Goal: Information Seeking & Learning: Learn about a topic

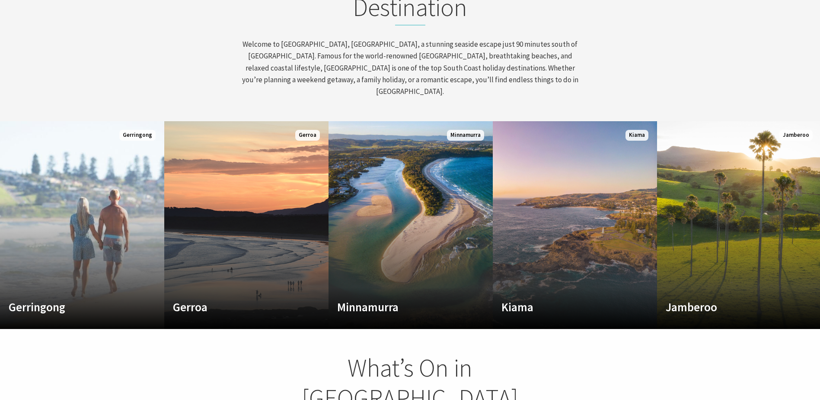
scroll to position [432, 0]
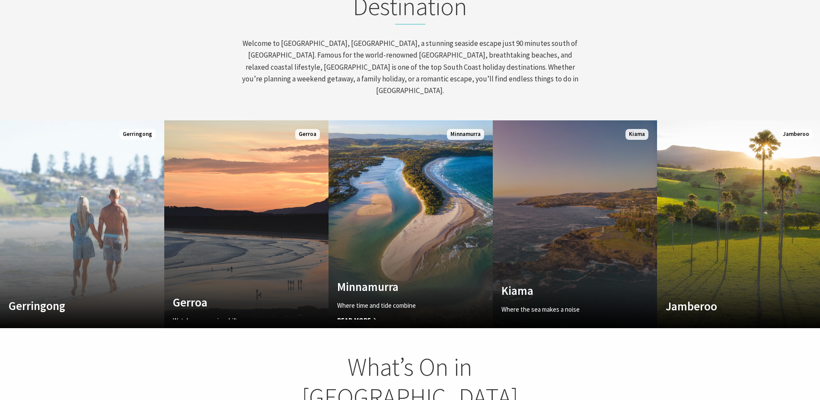
click at [537, 207] on link "Custom Image Used Kiama Where the sea makes a noise Read More Kiama" at bounding box center [575, 224] width 164 height 208
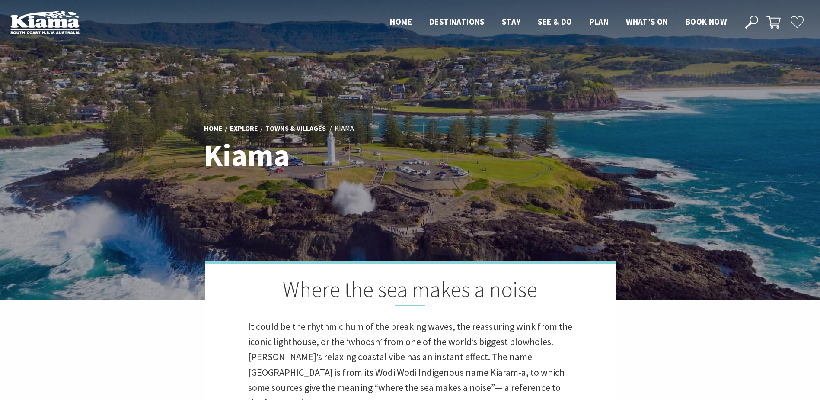
scroll to position [260, 828]
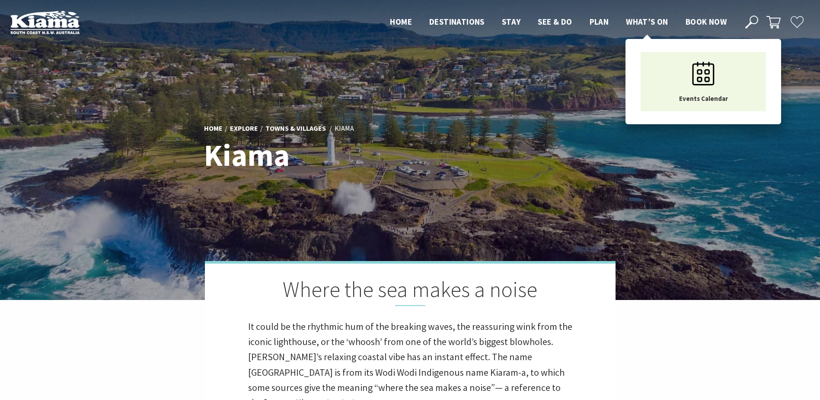
click at [654, 21] on span "What’s On" at bounding box center [647, 21] width 42 height 10
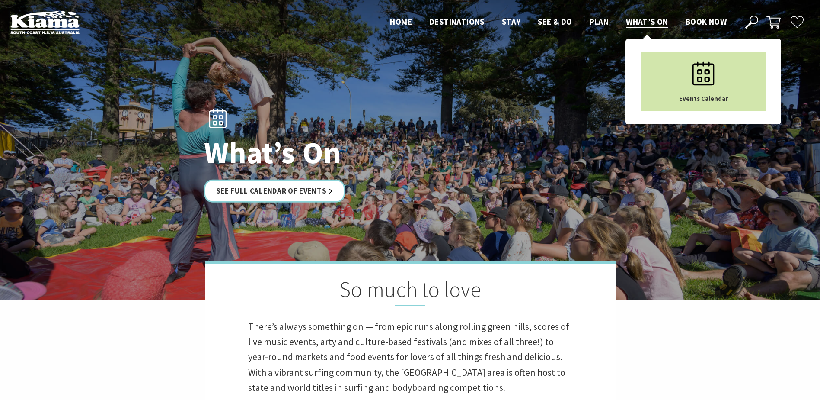
click at [699, 93] on icon "Main Menu" at bounding box center [703, 73] width 43 height 43
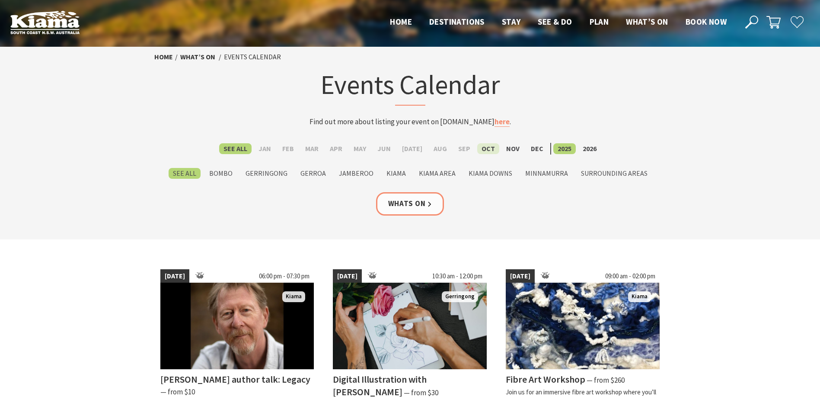
click at [489, 147] on label "Oct" at bounding box center [488, 148] width 22 height 11
click at [0, 0] on input "Oct" at bounding box center [0, 0] width 0 height 0
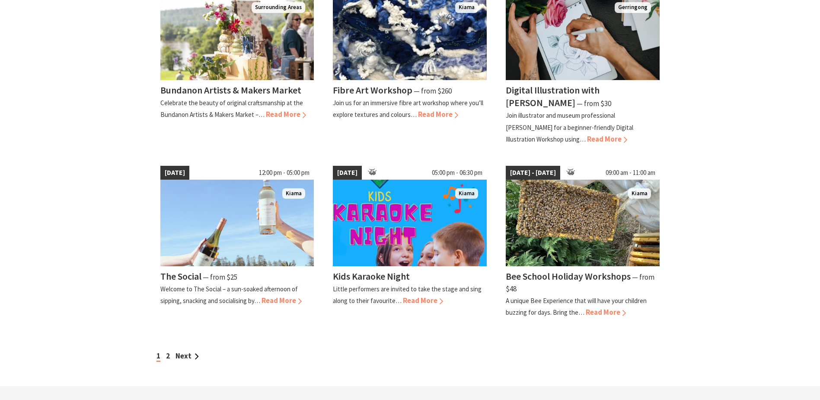
scroll to position [692, 0]
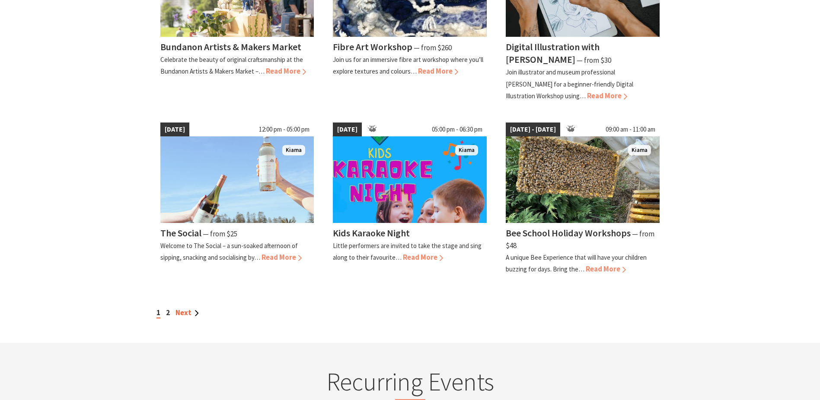
click at [186, 307] on link "Next" at bounding box center [187, 312] width 23 height 10
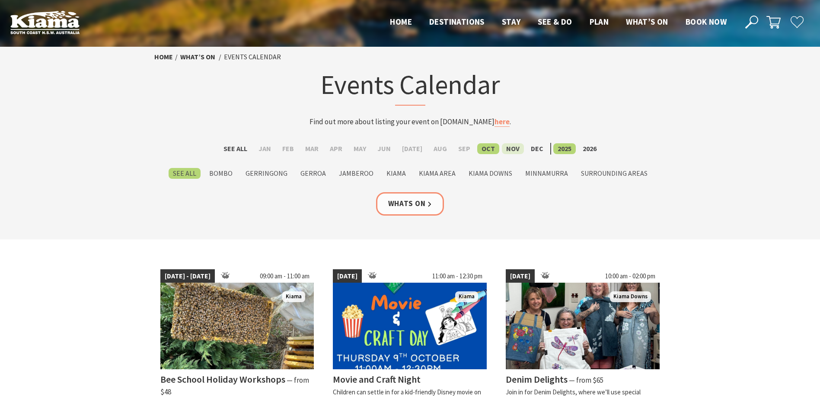
click at [516, 148] on label "Nov" at bounding box center [513, 148] width 22 height 11
click at [0, 0] on input "Nov" at bounding box center [0, 0] width 0 height 0
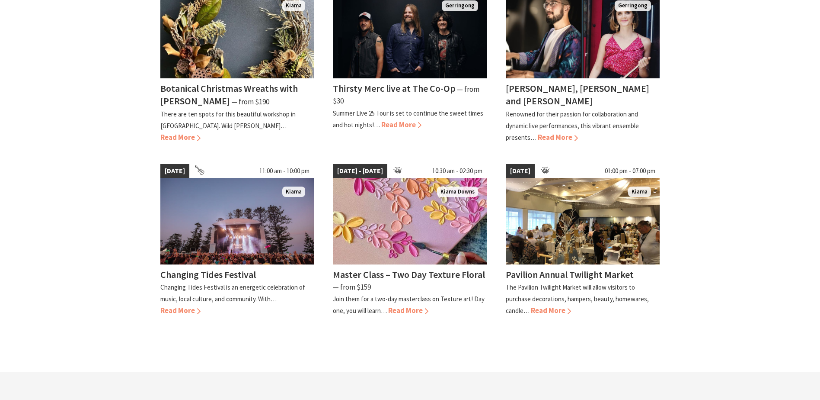
scroll to position [303, 0]
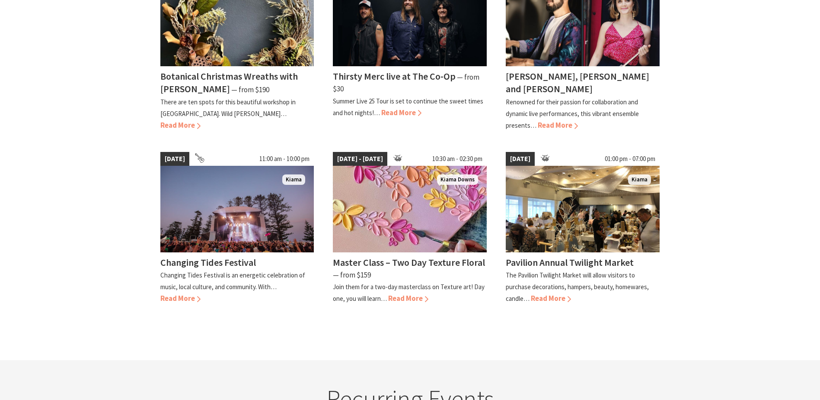
click at [749, 270] on section "[DATE] 10:00 am - 12:00 pm [GEOGRAPHIC_DATA] Botanical Christmas Wreaths with […" at bounding box center [410, 148] width 820 height 424
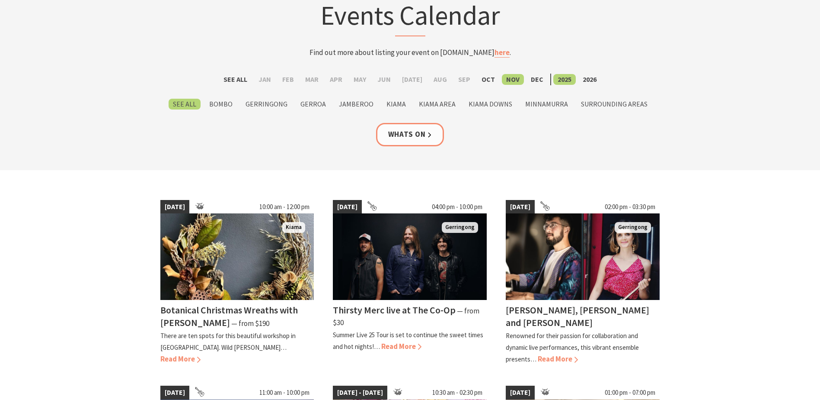
scroll to position [0, 0]
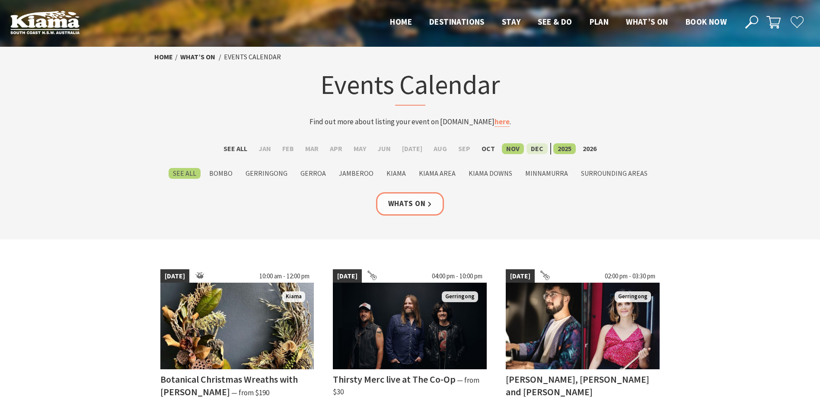
click at [533, 148] on label "Dec" at bounding box center [537, 148] width 21 height 11
click at [0, 0] on input "Dec" at bounding box center [0, 0] width 0 height 0
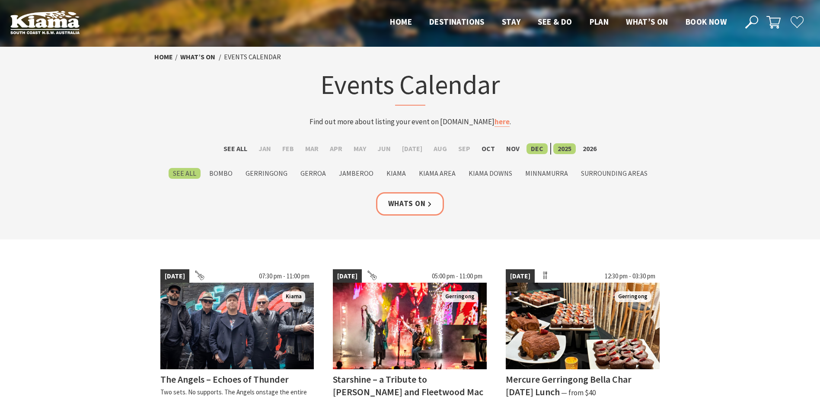
click at [48, 27] on img at bounding box center [44, 22] width 69 height 24
